Goal: Transaction & Acquisition: Book appointment/travel/reservation

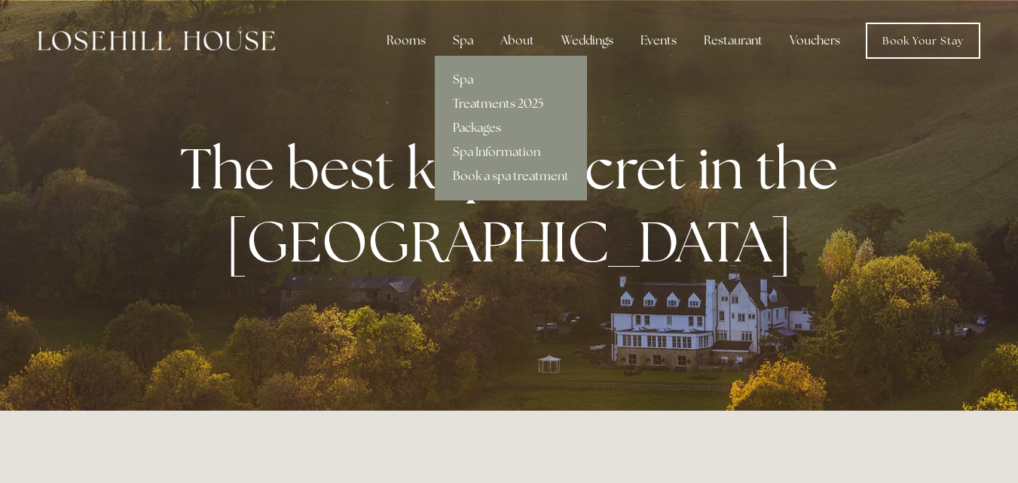
click at [482, 99] on link "Treatments 2025" at bounding box center [511, 104] width 152 height 24
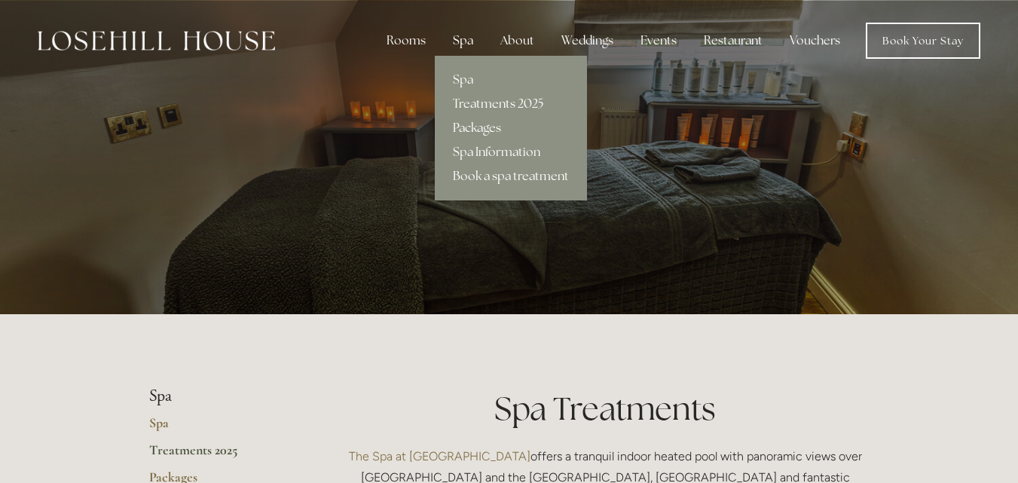
click at [493, 125] on link "Packages" at bounding box center [511, 128] width 152 height 24
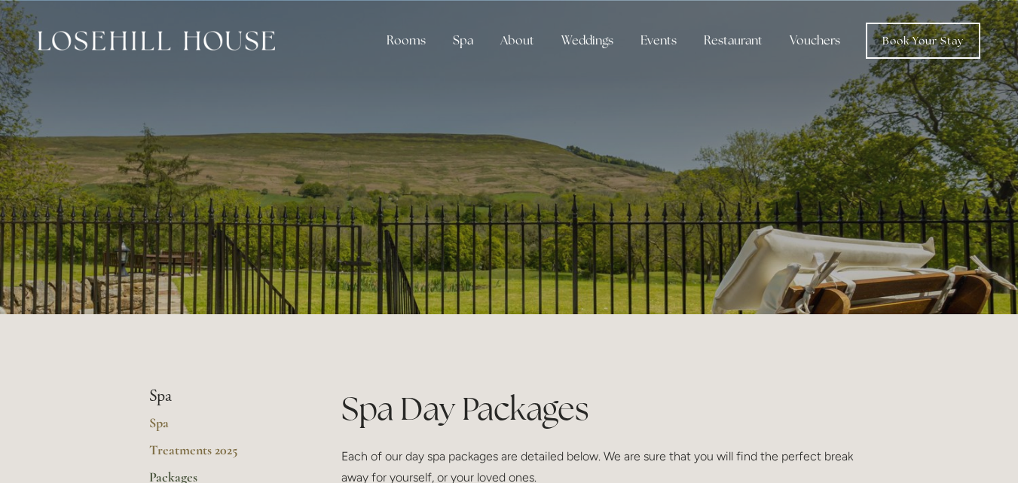
scroll to position [301, 0]
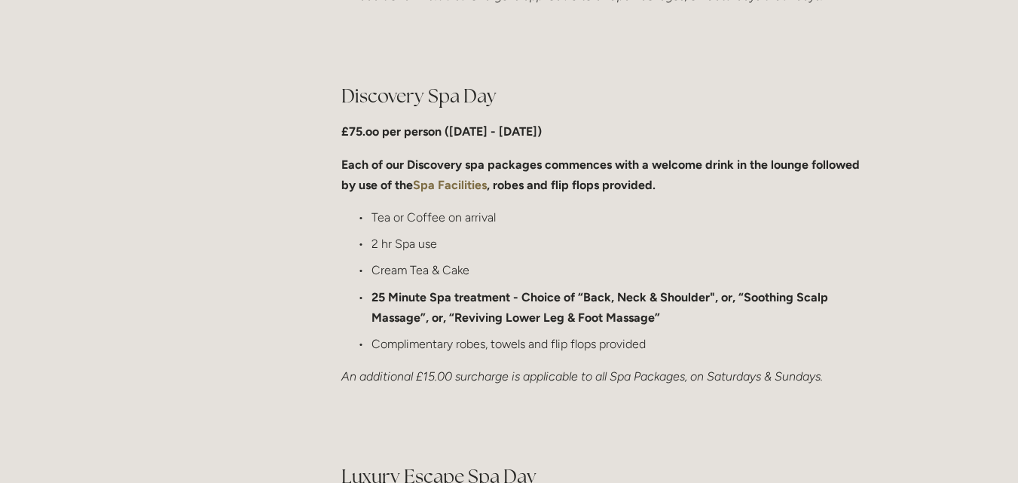
scroll to position [1130, 0]
